Goal: Information Seeking & Learning: Learn about a topic

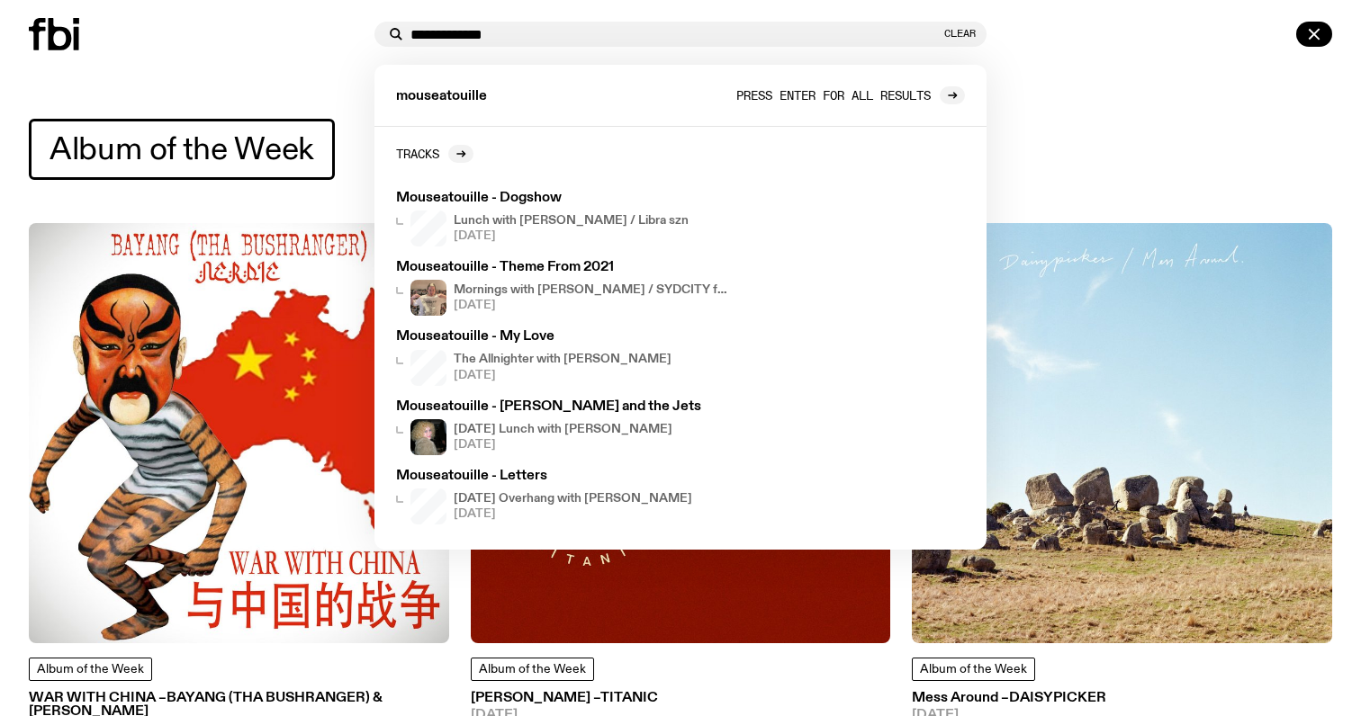
type input "**********"
click at [841, 100] on span "Press enter for all results" at bounding box center [833, 94] width 194 height 13
